Goal: Check status: Check status

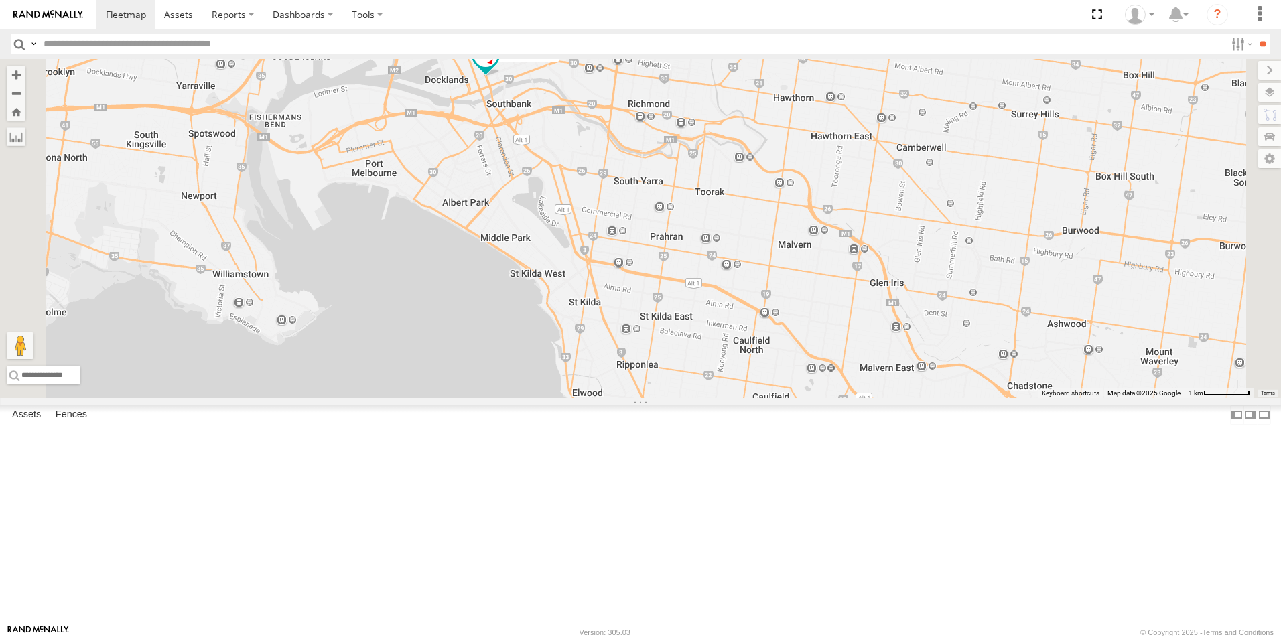
drag, startPoint x: 712, startPoint y: 237, endPoint x: 827, endPoint y: 348, distance: 160.6
click at [827, 348] on div "1GI7GR - Hiace 5" at bounding box center [640, 228] width 1281 height 339
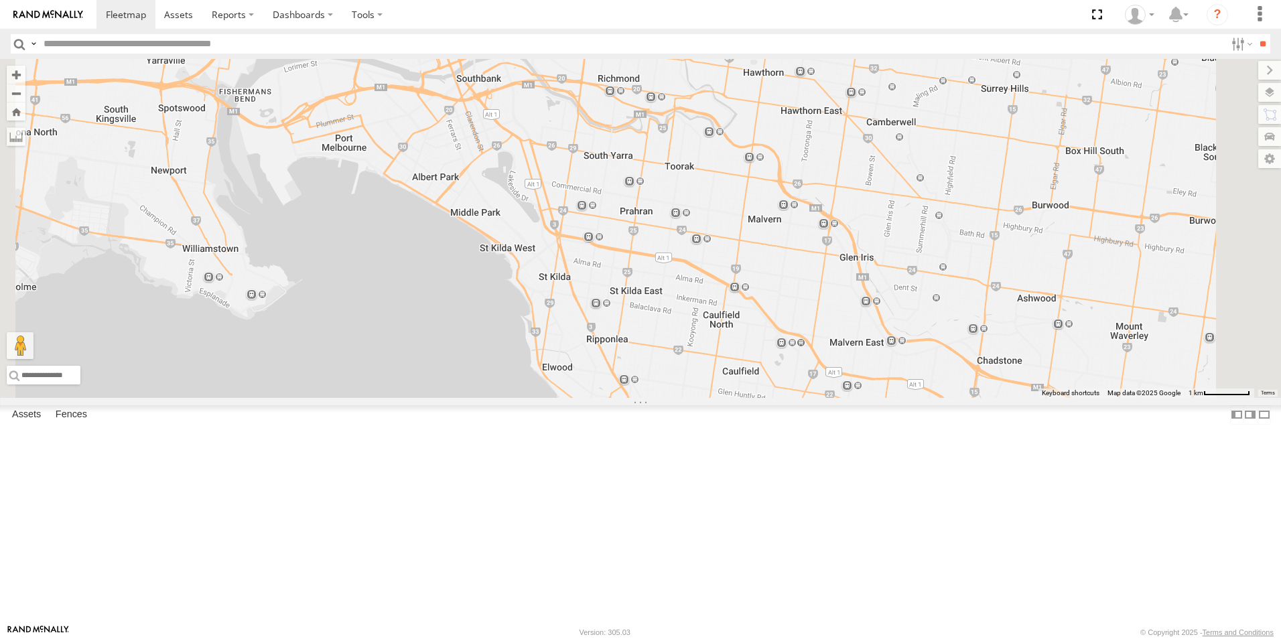
drag, startPoint x: 769, startPoint y: 188, endPoint x: 777, endPoint y: 304, distance: 116.2
click at [777, 304] on div "1GI7GR - Hiace 5" at bounding box center [640, 228] width 1281 height 339
